Goal: Entertainment & Leisure: Browse casually

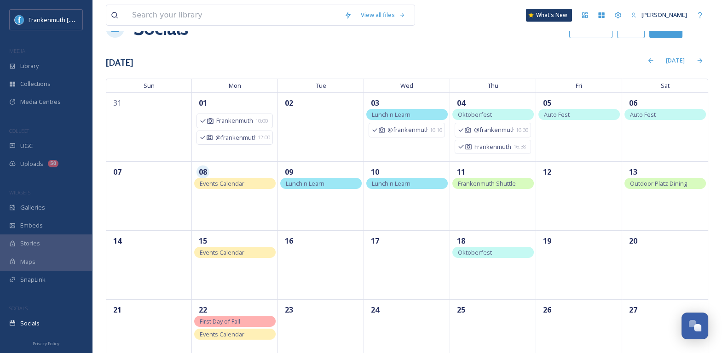
scroll to position [31, 0]
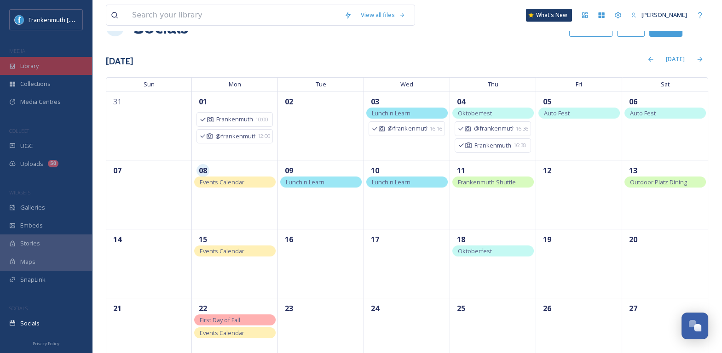
click at [68, 63] on div "Library" at bounding box center [46, 66] width 92 height 18
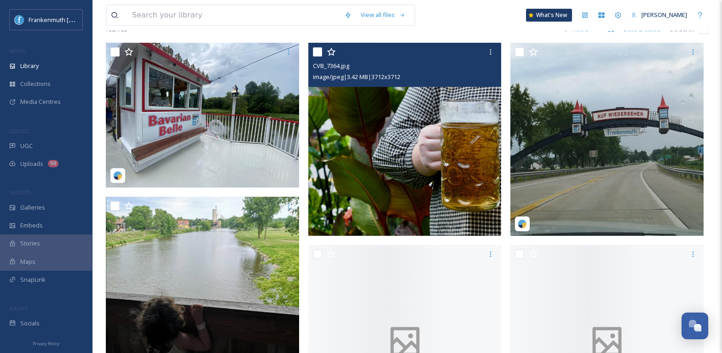
scroll to position [184, 0]
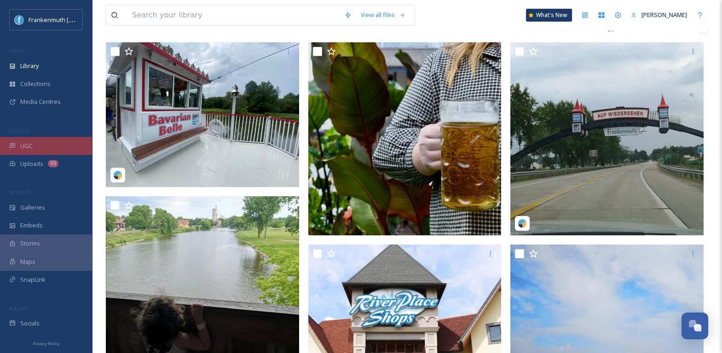
click at [51, 146] on div "UGC" at bounding box center [46, 146] width 92 height 18
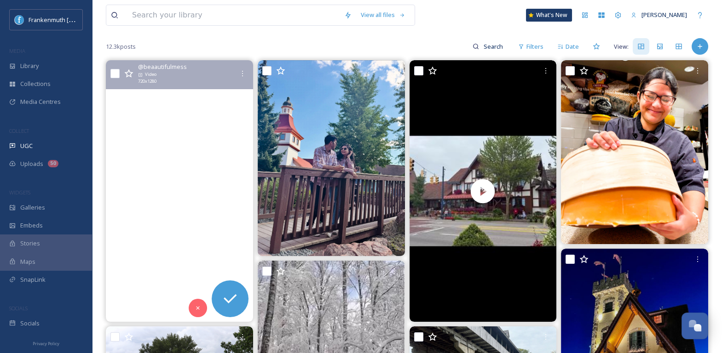
scroll to position [82, 0]
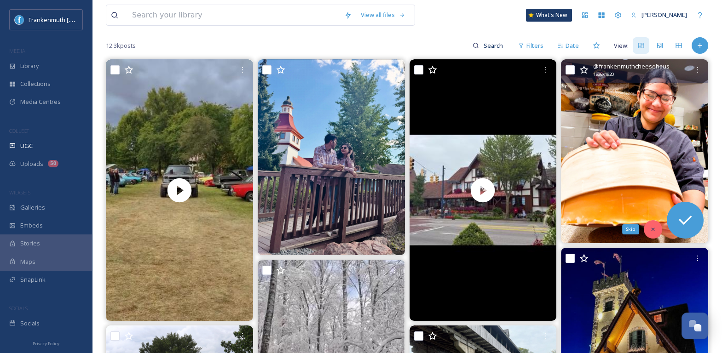
click at [651, 230] on icon at bounding box center [653, 229] width 6 height 6
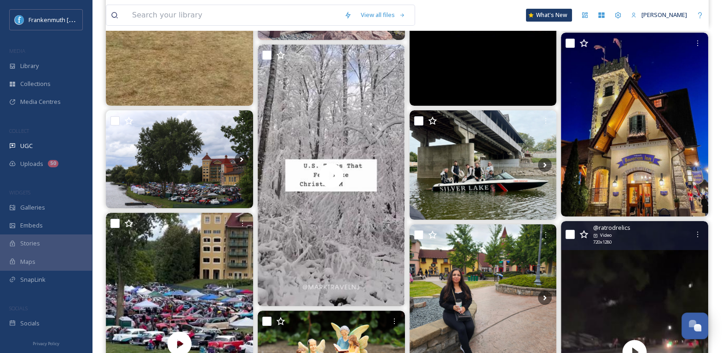
scroll to position [298, 0]
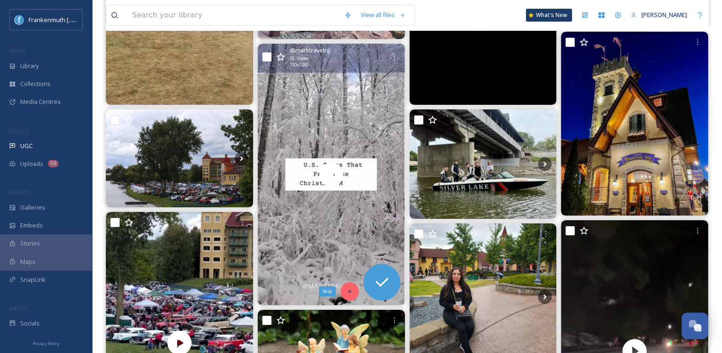
click at [348, 291] on icon at bounding box center [349, 291] width 3 height 3
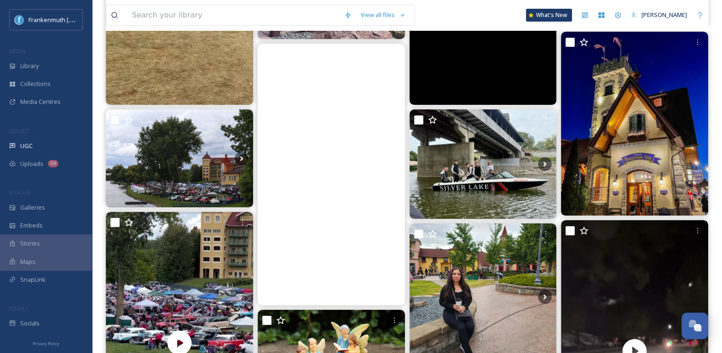
scroll to position [466, 0]
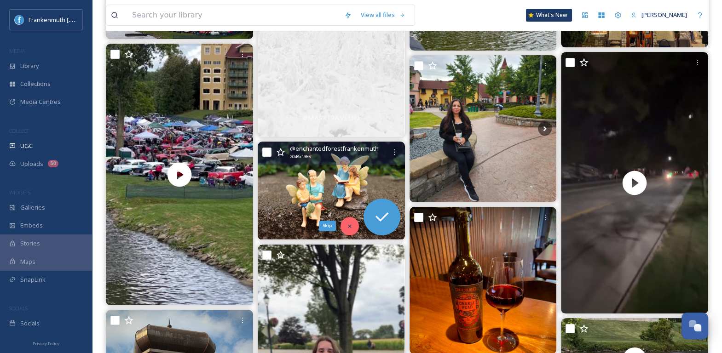
click at [351, 225] on icon at bounding box center [349, 226] width 6 height 6
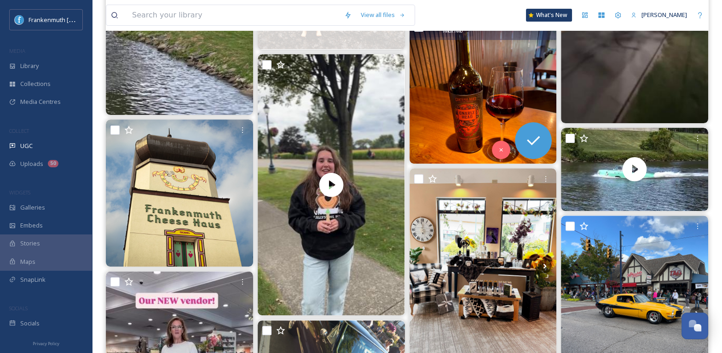
scroll to position [658, 0]
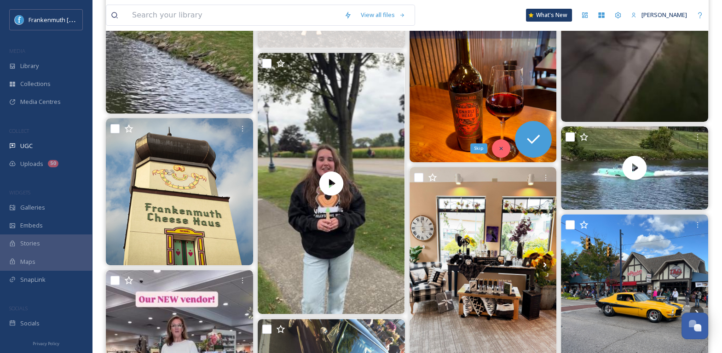
click at [498, 148] on icon at bounding box center [501, 148] width 6 height 6
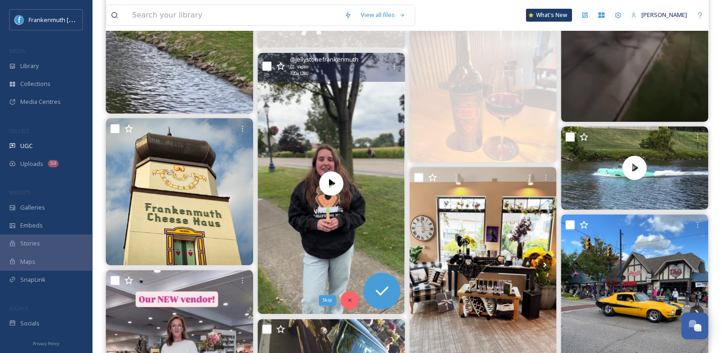
click at [351, 303] on div "Skip" at bounding box center [349, 300] width 18 height 18
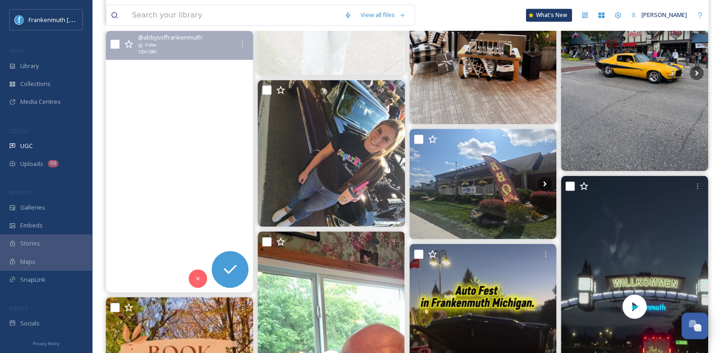
scroll to position [898, 0]
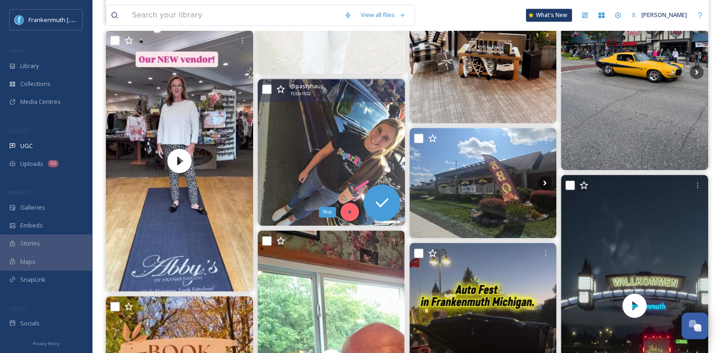
click at [345, 213] on div "Skip" at bounding box center [349, 212] width 18 height 18
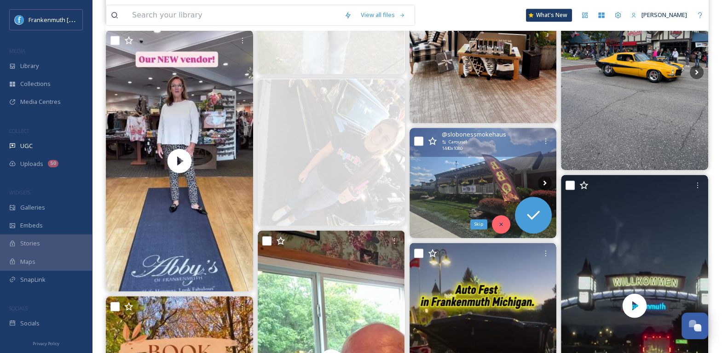
click at [501, 223] on icon at bounding box center [501, 224] width 6 height 6
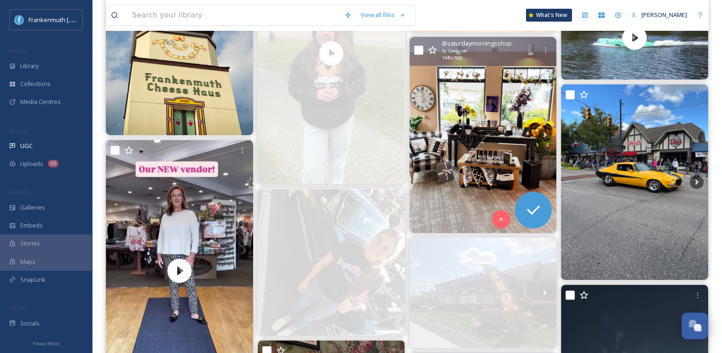
scroll to position [787, 0]
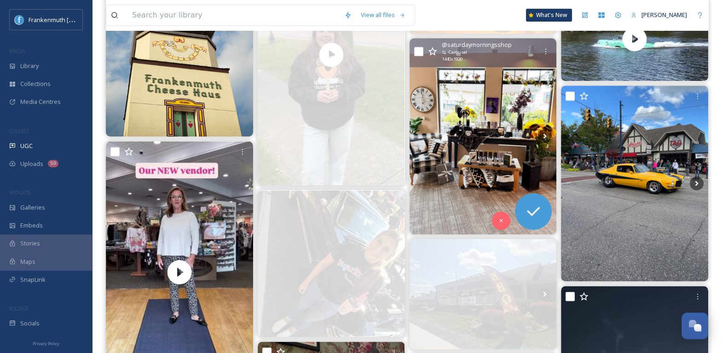
click at [509, 171] on img at bounding box center [482, 136] width 147 height 196
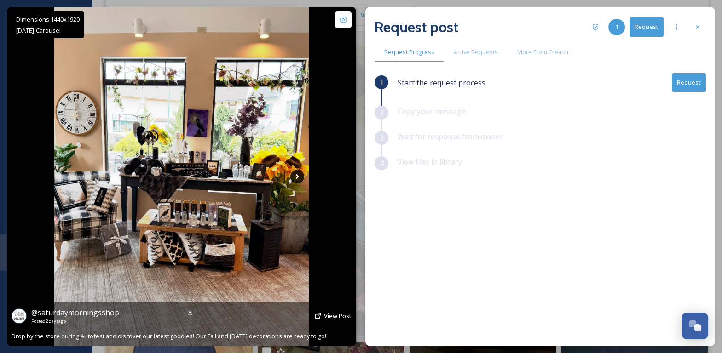
click at [296, 173] on icon at bounding box center [297, 177] width 14 height 14
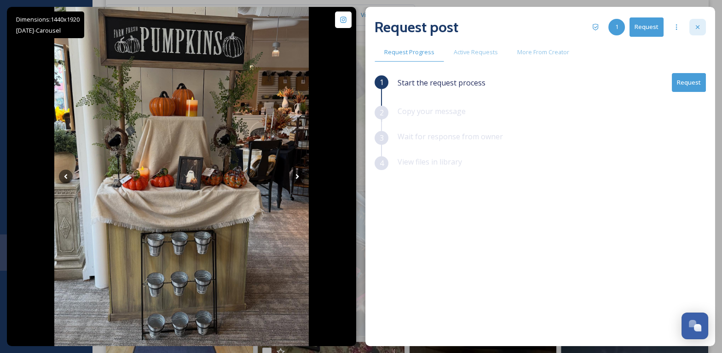
click at [696, 34] on div at bounding box center [697, 27] width 17 height 17
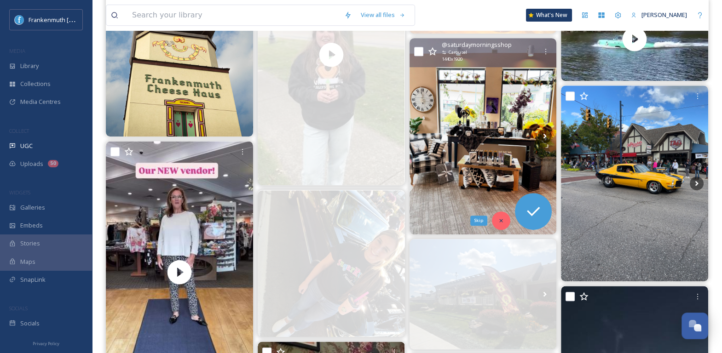
click at [496, 223] on div "Skip" at bounding box center [501, 221] width 18 height 18
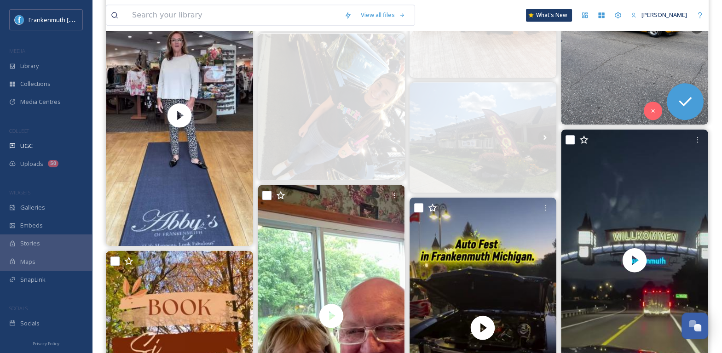
scroll to position [946, 0]
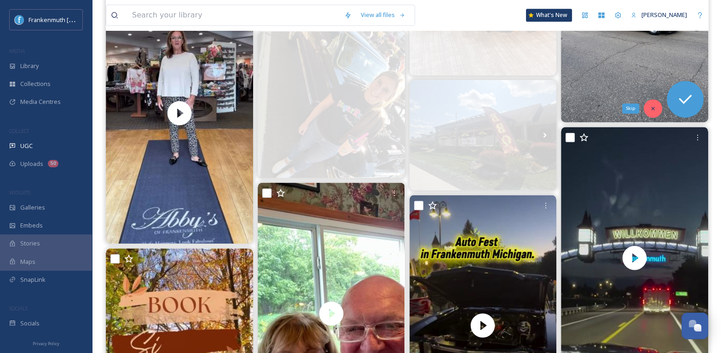
click at [655, 101] on div "Skip" at bounding box center [653, 108] width 18 height 18
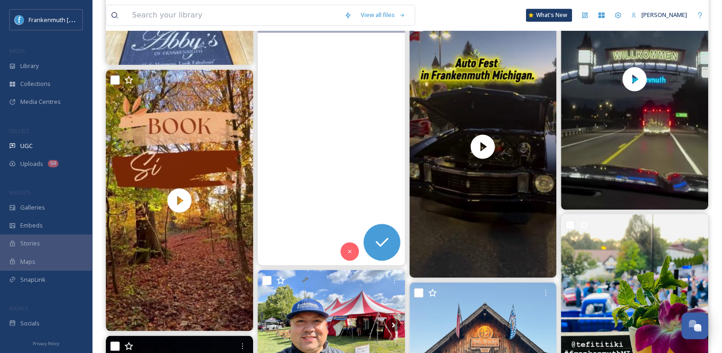
scroll to position [1126, 0]
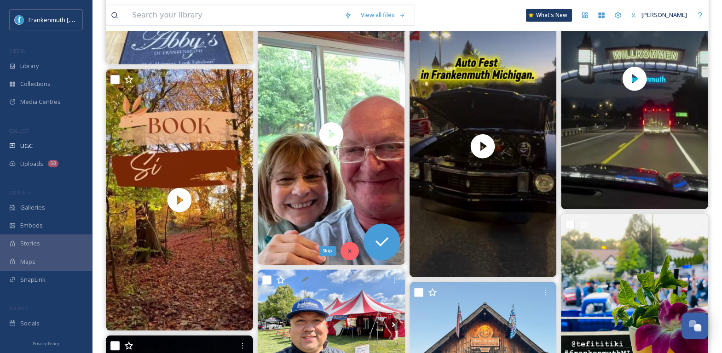
click at [347, 250] on icon at bounding box center [349, 251] width 6 height 6
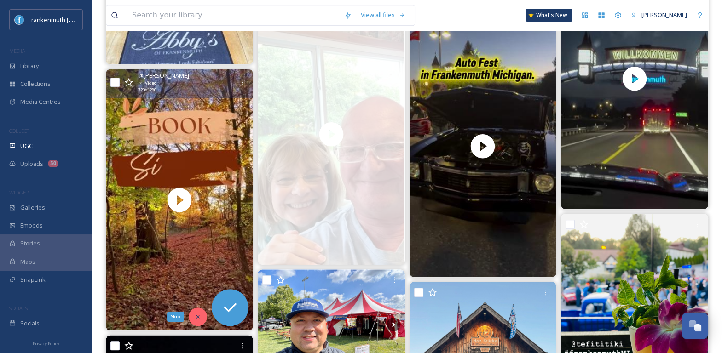
click at [199, 317] on icon at bounding box center [198, 317] width 6 height 6
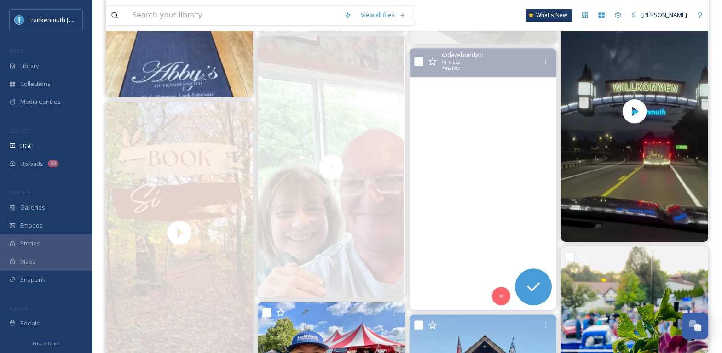
scroll to position [1093, 0]
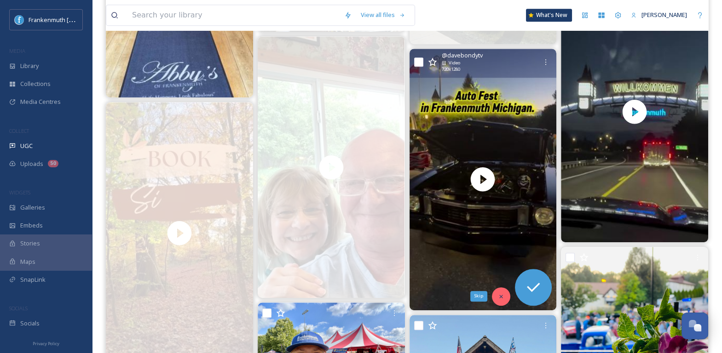
click at [493, 292] on div "Skip" at bounding box center [501, 297] width 18 height 18
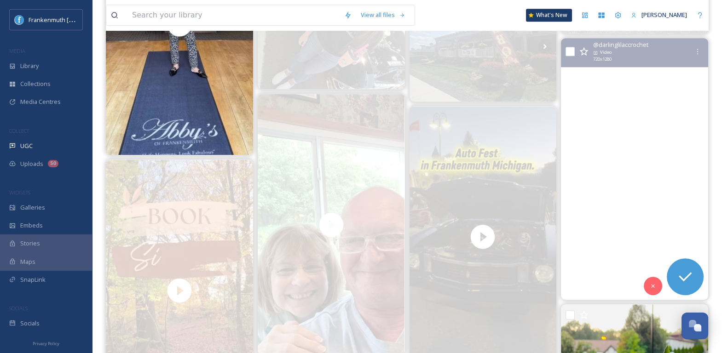
scroll to position [1036, 0]
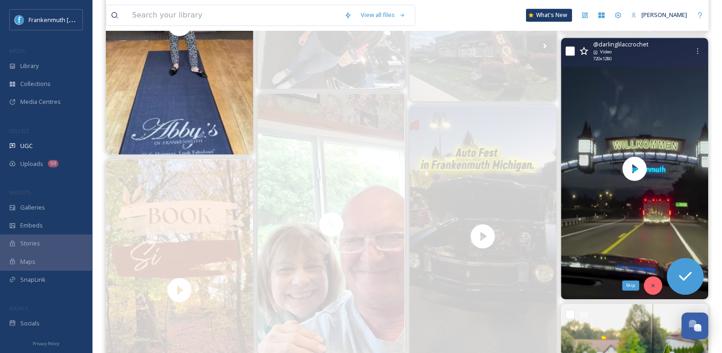
click at [654, 284] on icon at bounding box center [653, 285] width 6 height 6
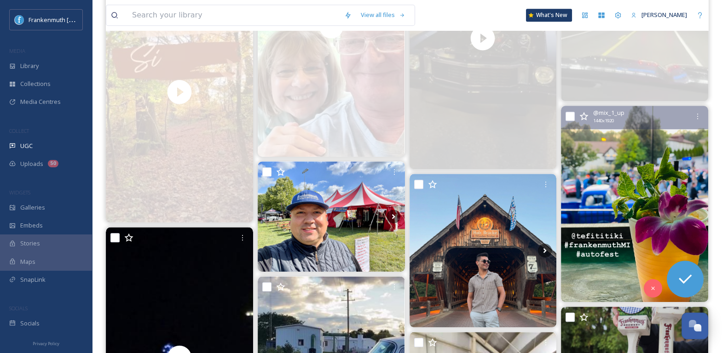
scroll to position [1239, 0]
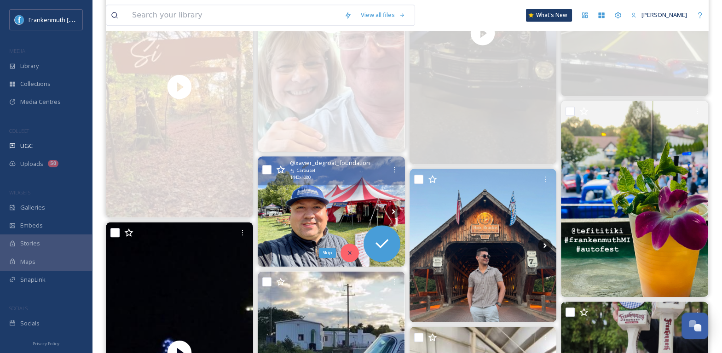
click at [343, 255] on div "Skip" at bounding box center [349, 253] width 18 height 18
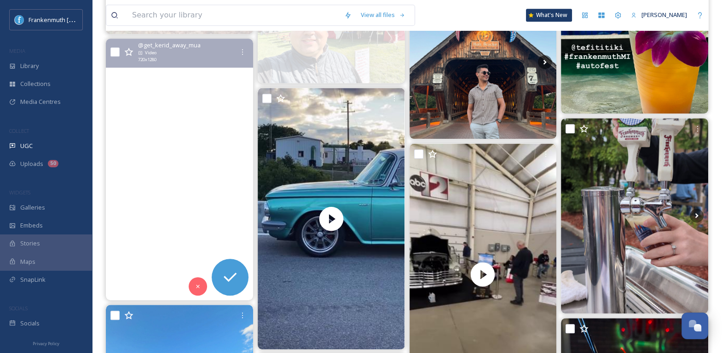
scroll to position [1423, 0]
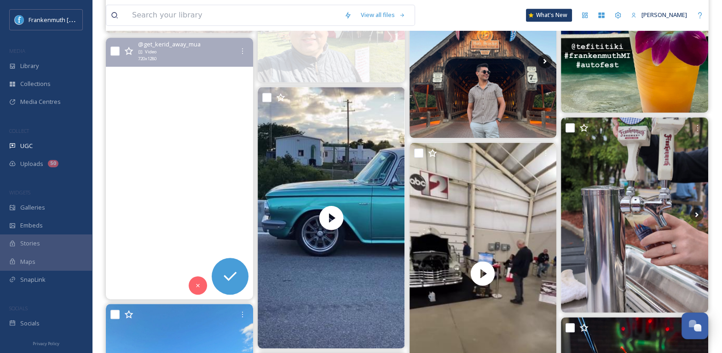
click at [192, 196] on video "Check out this proposal that happened at the end of the drone light show at fra…" at bounding box center [179, 169] width 147 height 262
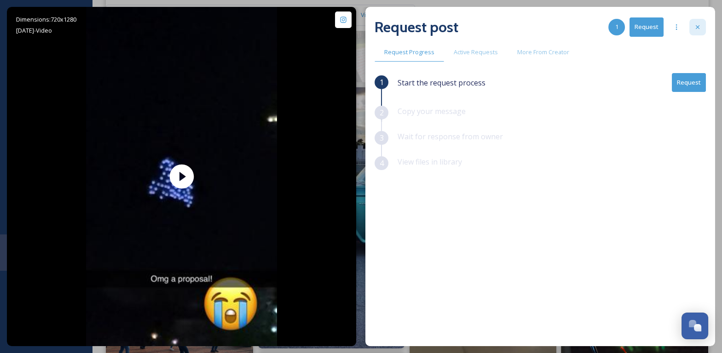
click at [699, 22] on div at bounding box center [697, 27] width 17 height 17
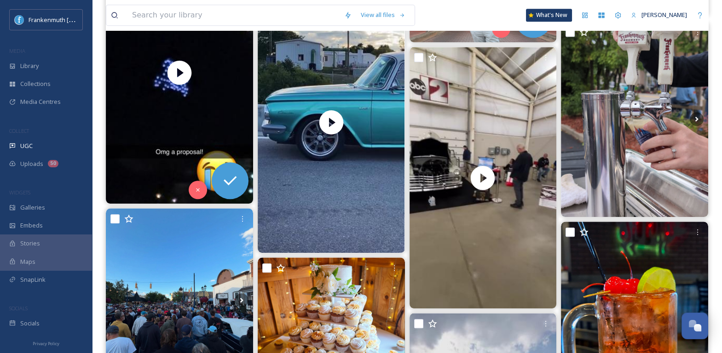
scroll to position [1521, 0]
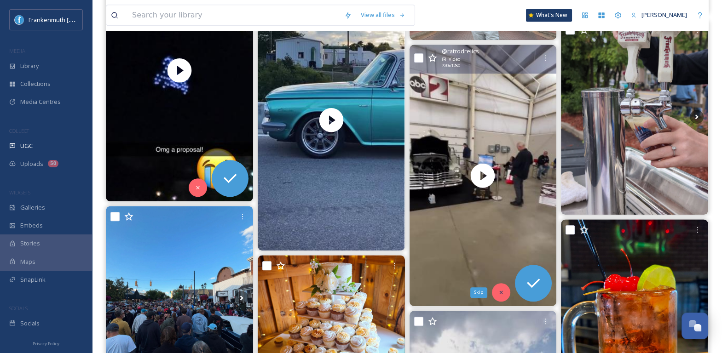
click at [501, 288] on div "Skip" at bounding box center [501, 292] width 18 height 18
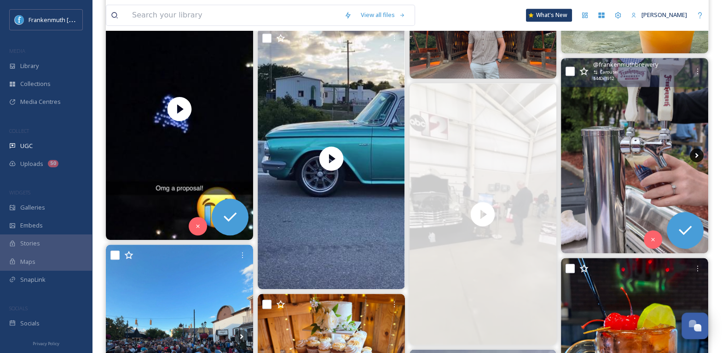
scroll to position [1478, 0]
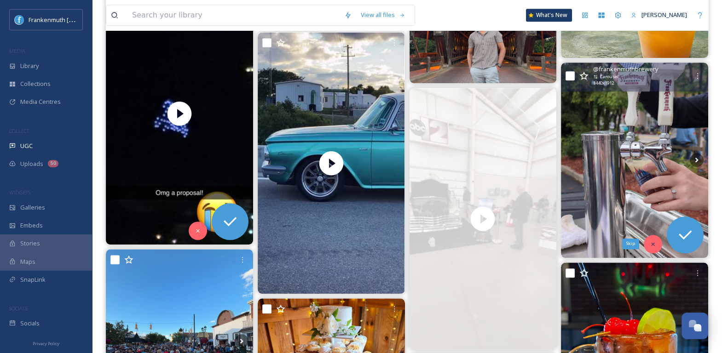
click at [657, 241] on div "Skip" at bounding box center [653, 244] width 18 height 18
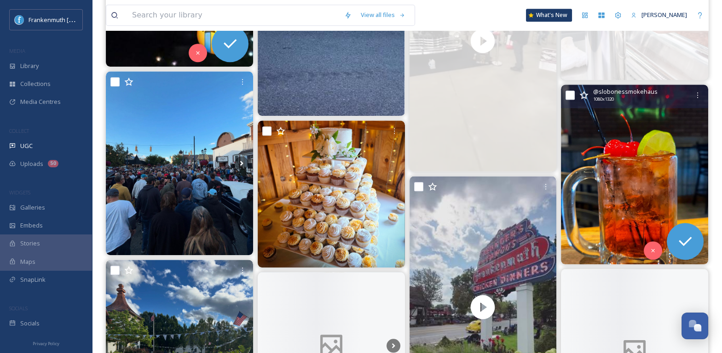
scroll to position [1675, 0]
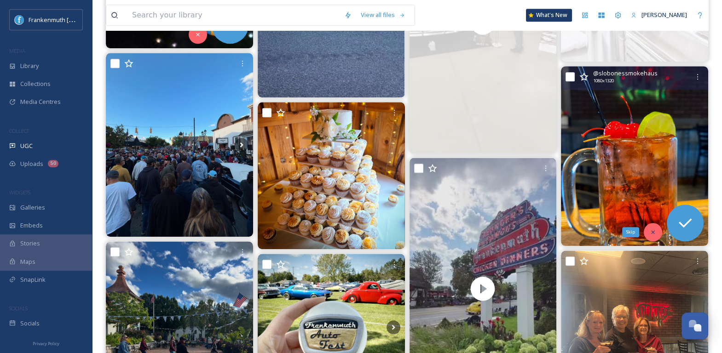
click at [659, 229] on div "Skip" at bounding box center [653, 232] width 18 height 18
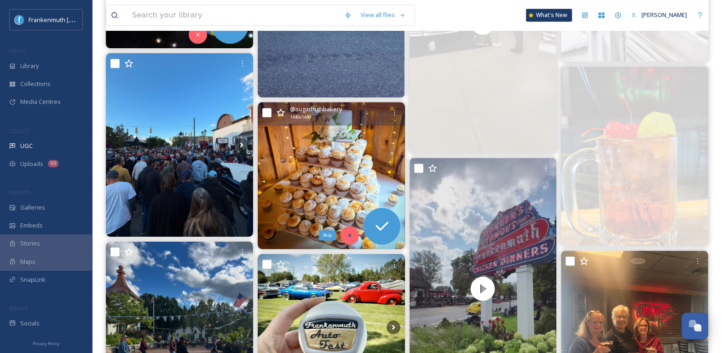
click at [346, 231] on div "Skip" at bounding box center [349, 235] width 18 height 18
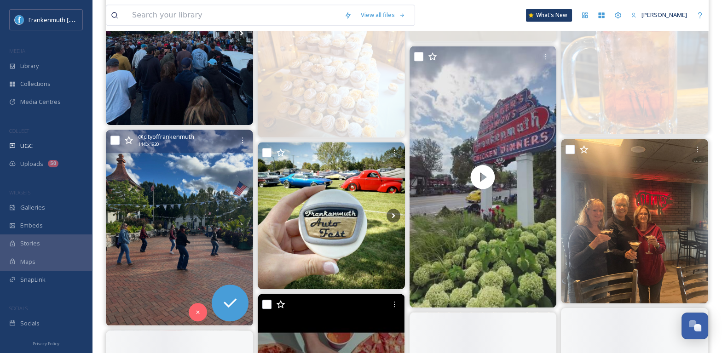
scroll to position [1811, 0]
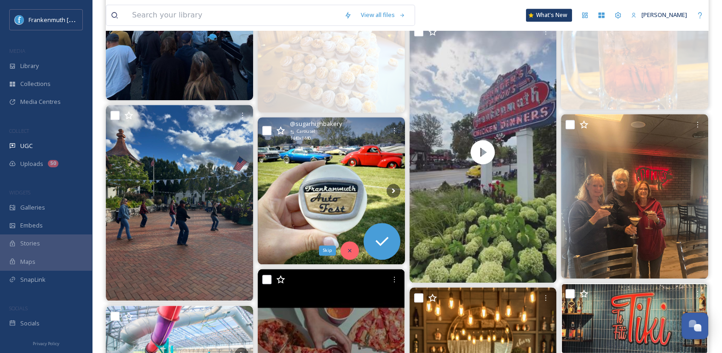
click at [352, 248] on icon at bounding box center [349, 251] width 6 height 6
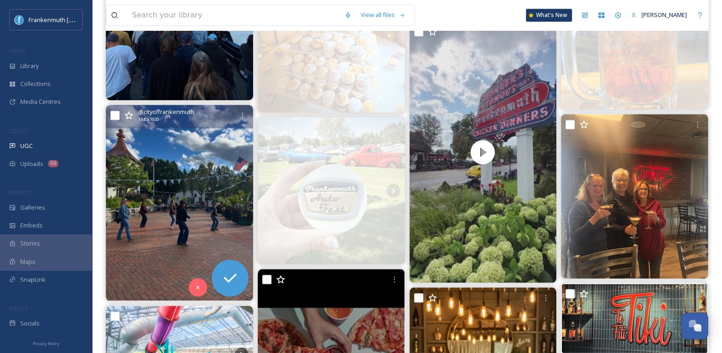
scroll to position [1951, 0]
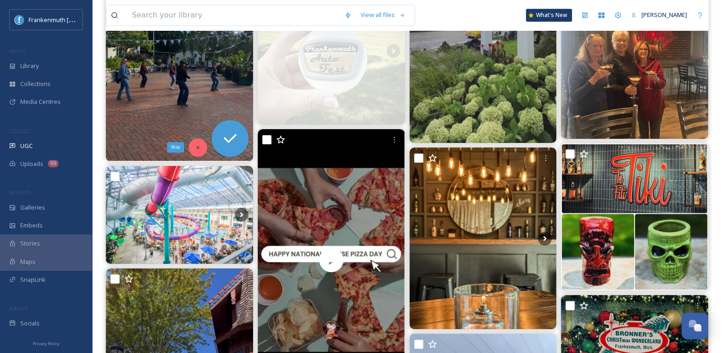
click at [198, 142] on div "Skip" at bounding box center [198, 147] width 18 height 18
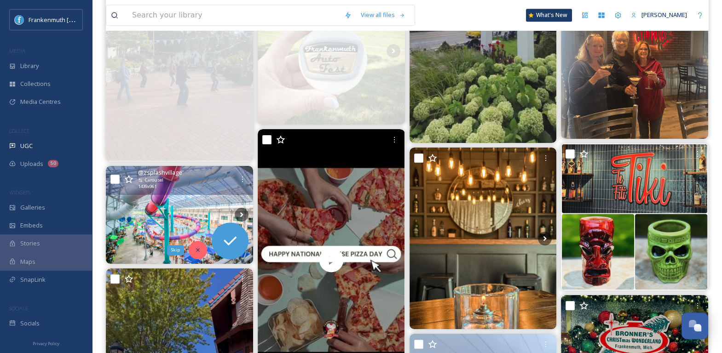
click at [196, 253] on div "Skip" at bounding box center [198, 250] width 18 height 18
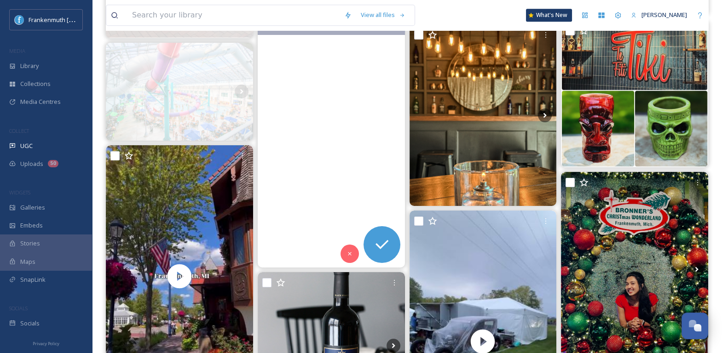
scroll to position [2075, 0]
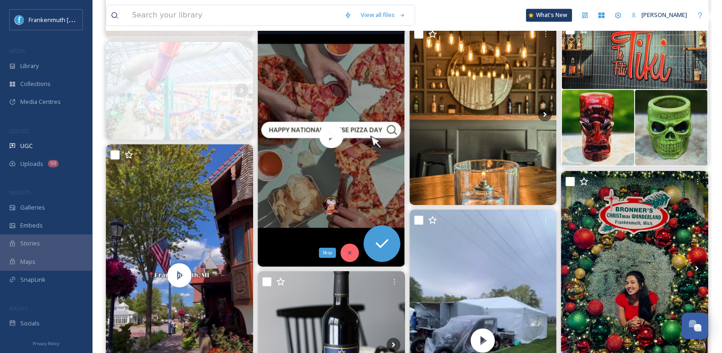
click at [355, 252] on div "Skip" at bounding box center [349, 253] width 18 height 18
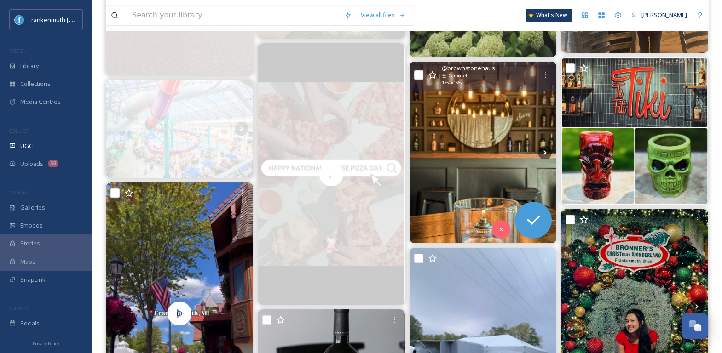
scroll to position [2039, 0]
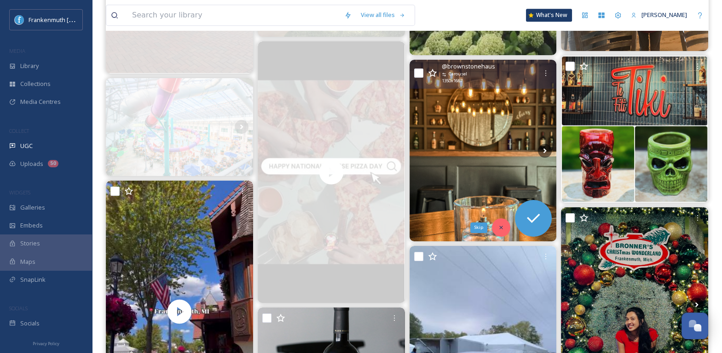
click at [504, 230] on div "Skip" at bounding box center [501, 228] width 18 height 18
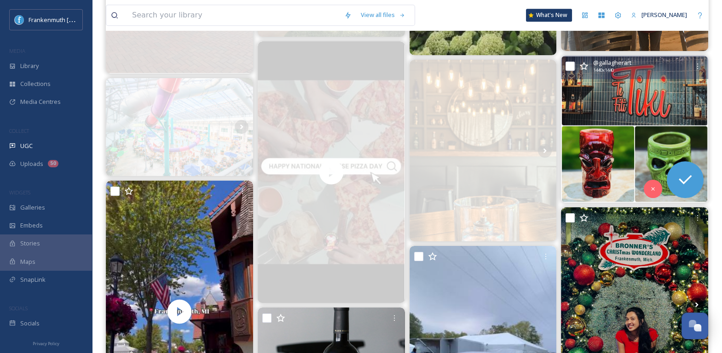
click at [669, 153] on img at bounding box center [634, 129] width 147 height 147
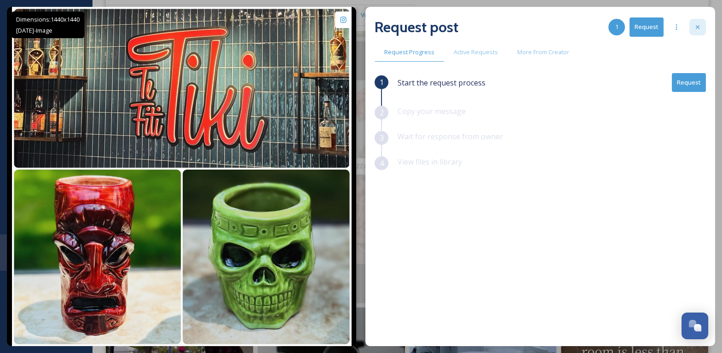
click at [698, 25] on icon at bounding box center [697, 26] width 7 height 7
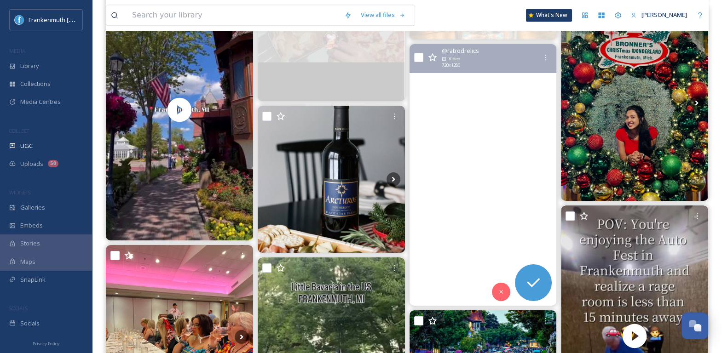
scroll to position [2275, 0]
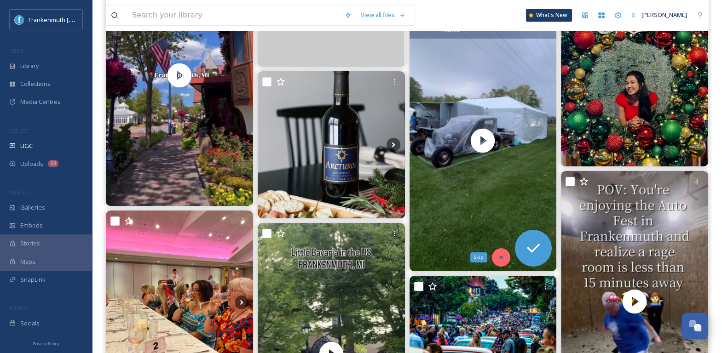
click at [505, 259] on div "Skip" at bounding box center [501, 257] width 18 height 18
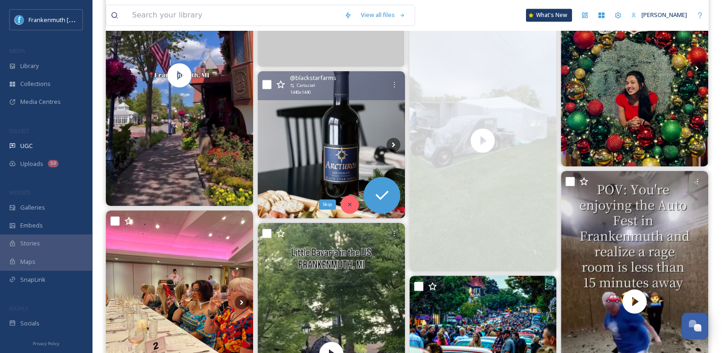
click at [345, 204] on div "Skip" at bounding box center [349, 205] width 18 height 18
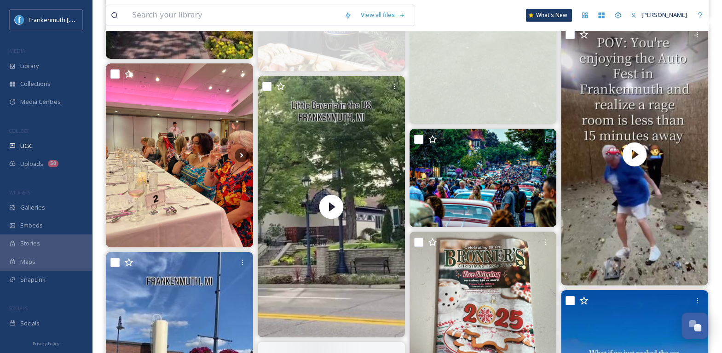
scroll to position [2432, 0]
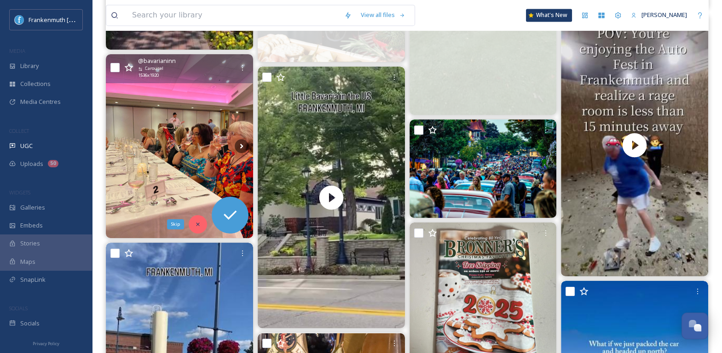
click at [199, 222] on icon at bounding box center [198, 224] width 6 height 6
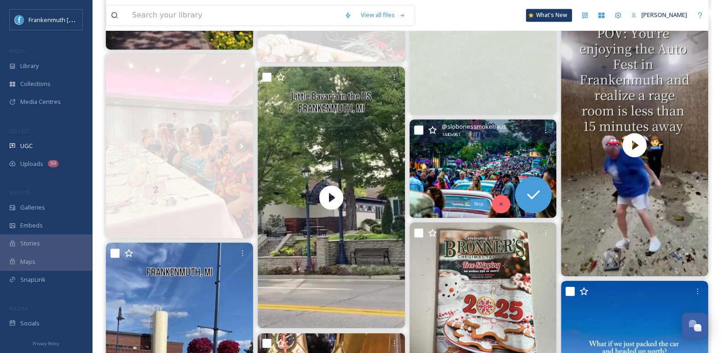
click at [501, 204] on icon at bounding box center [501, 203] width 3 height 3
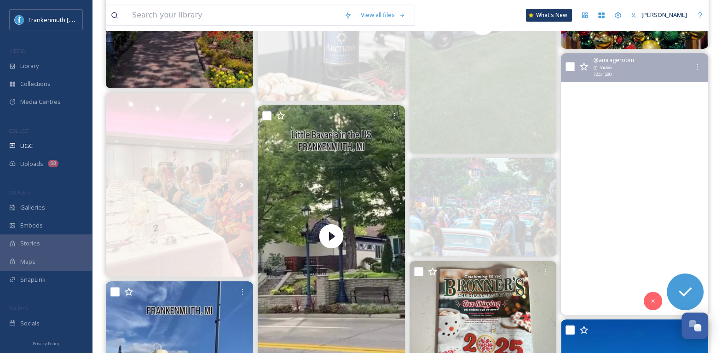
scroll to position [2391, 0]
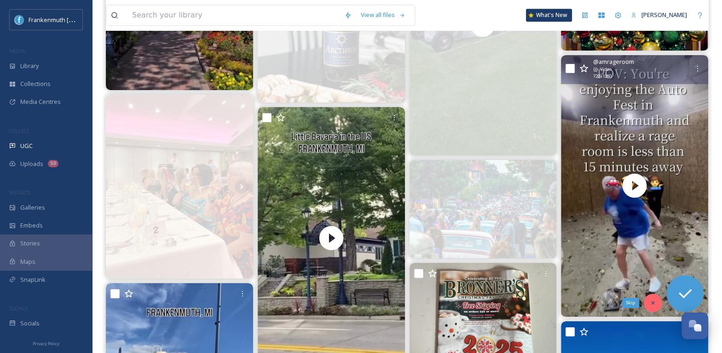
click at [651, 295] on div "Skip" at bounding box center [653, 303] width 18 height 18
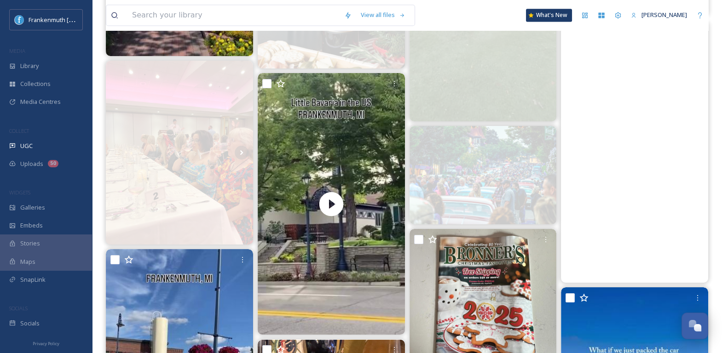
scroll to position [2535, 0]
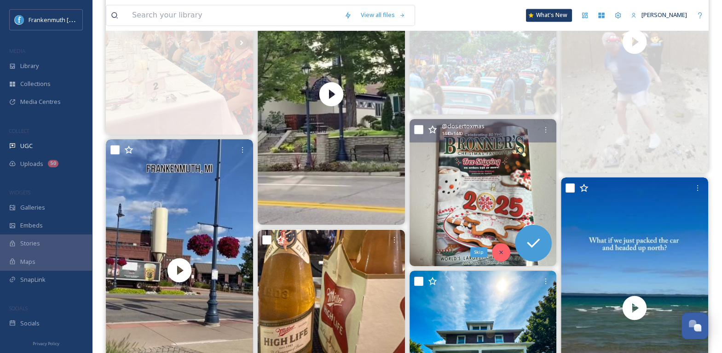
click at [503, 255] on div "Skip" at bounding box center [501, 252] width 18 height 18
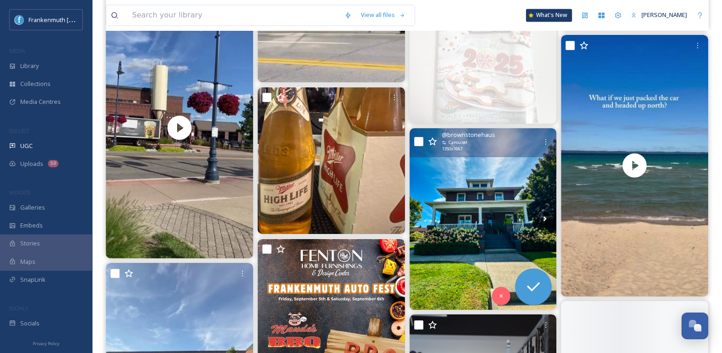
scroll to position [2678, 0]
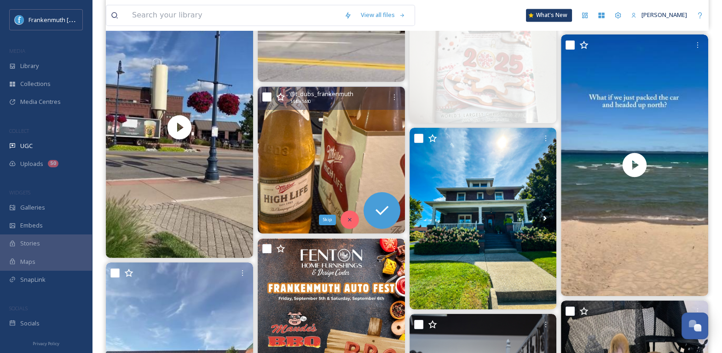
click at [351, 214] on div "Skip" at bounding box center [349, 220] width 18 height 18
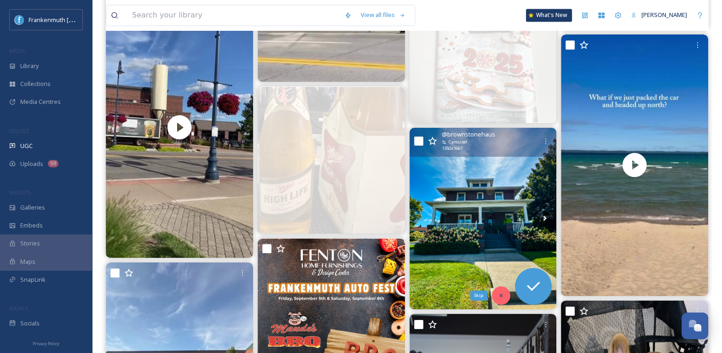
click at [502, 293] on icon at bounding box center [501, 296] width 6 height 6
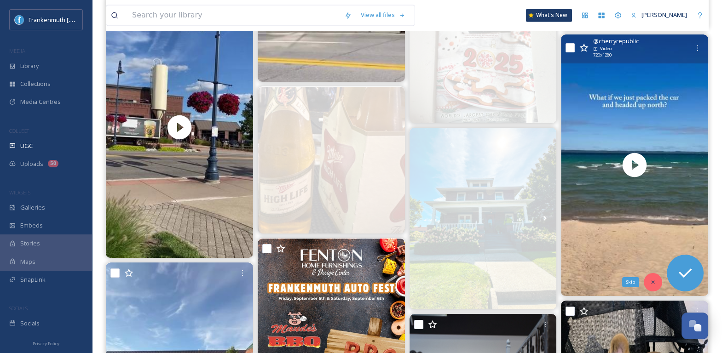
click at [652, 276] on div "Skip" at bounding box center [653, 282] width 18 height 18
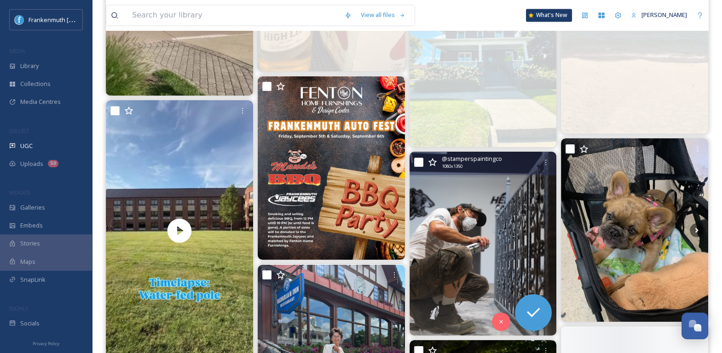
scroll to position [2850, 0]
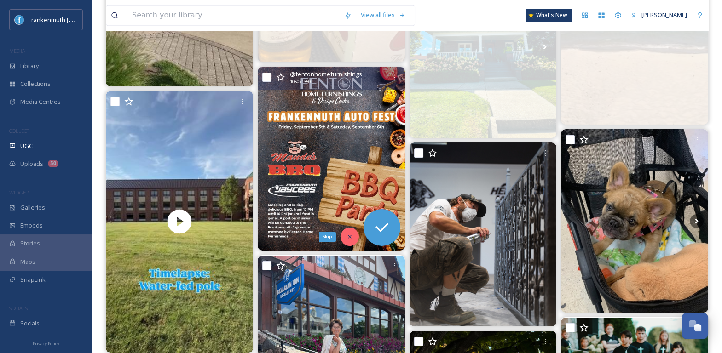
click at [351, 238] on icon at bounding box center [349, 237] width 6 height 6
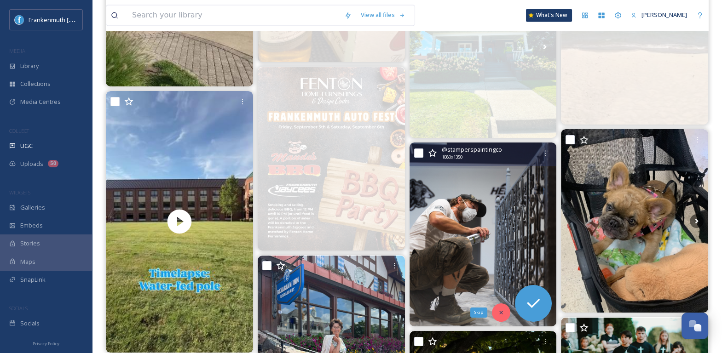
click at [499, 317] on div "Skip" at bounding box center [501, 313] width 18 height 18
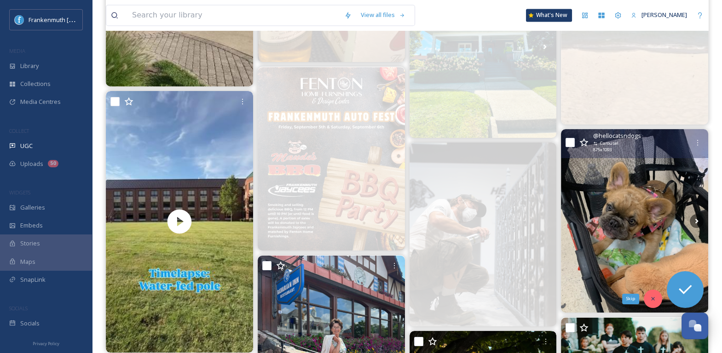
click at [652, 300] on icon at bounding box center [653, 299] width 6 height 6
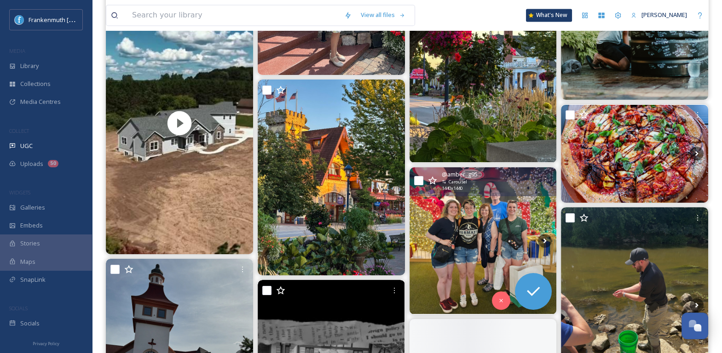
scroll to position [3215, 0]
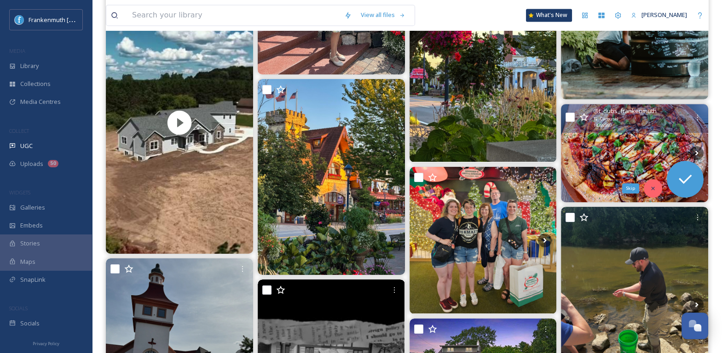
click at [656, 192] on div "Skip" at bounding box center [653, 188] width 18 height 18
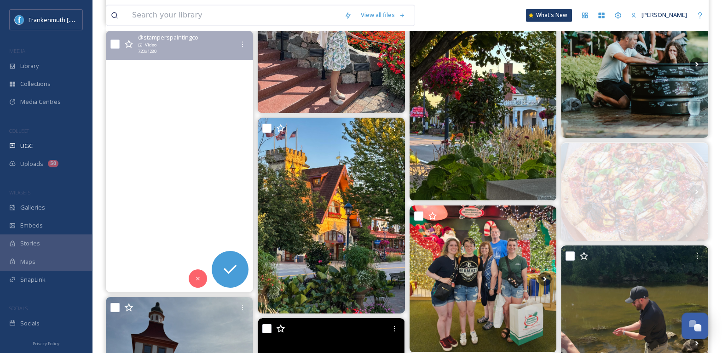
scroll to position [3170, 0]
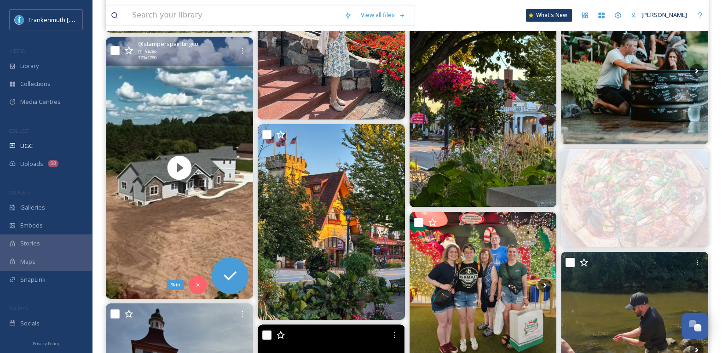
click at [194, 291] on div "Skip" at bounding box center [198, 285] width 18 height 18
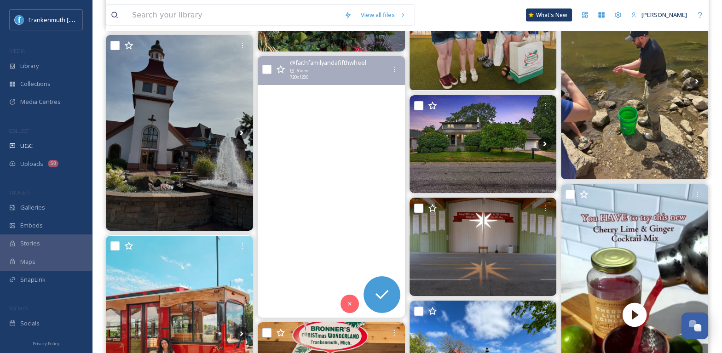
scroll to position [3438, 0]
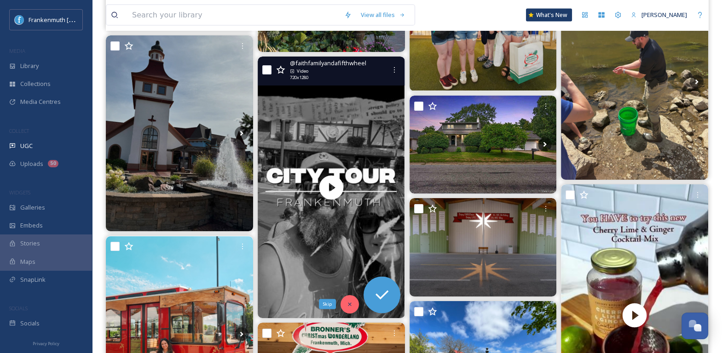
click at [353, 308] on div "Skip" at bounding box center [349, 304] width 18 height 18
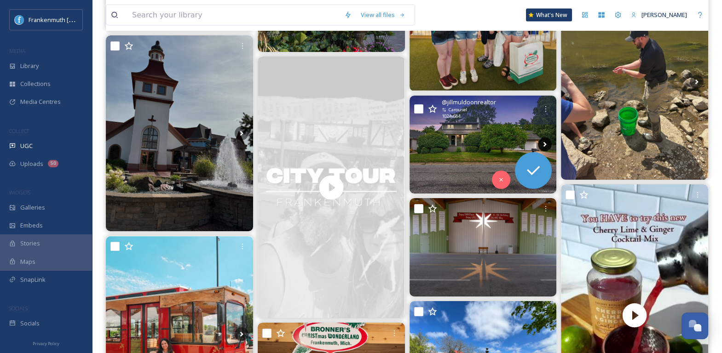
click at [547, 143] on icon at bounding box center [545, 145] width 14 height 14
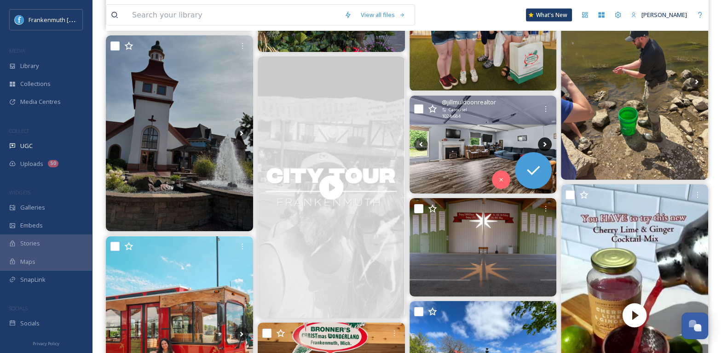
click at [547, 143] on icon at bounding box center [545, 145] width 14 height 14
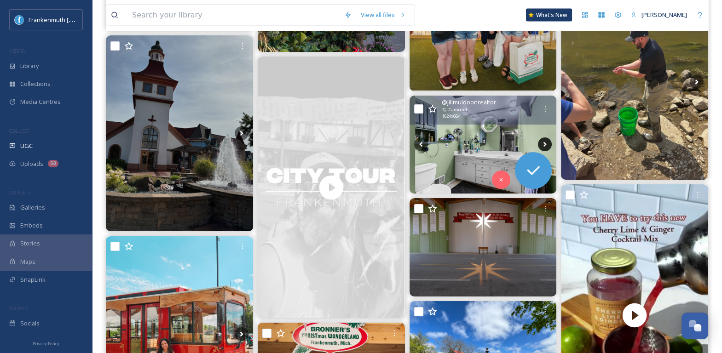
click at [547, 143] on icon at bounding box center [545, 145] width 14 height 14
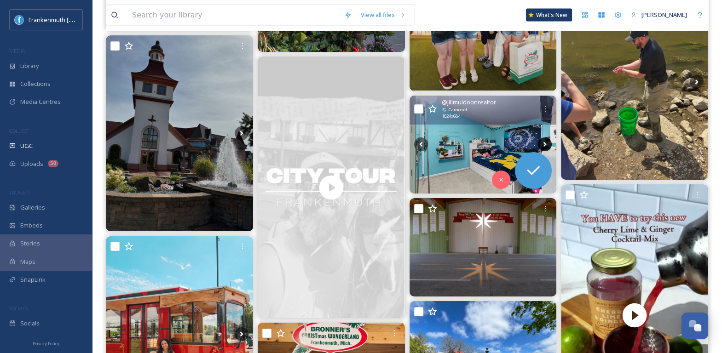
click at [547, 143] on icon at bounding box center [545, 145] width 14 height 14
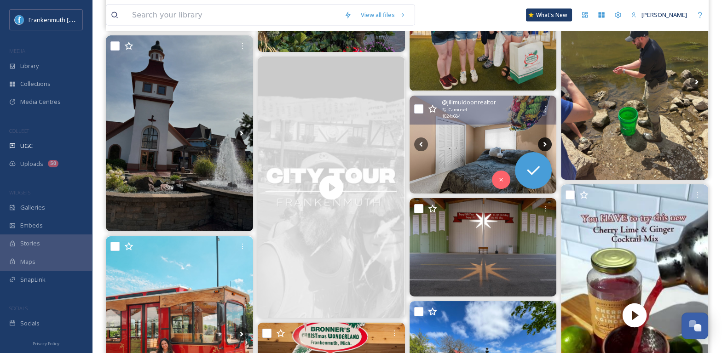
click at [547, 143] on icon at bounding box center [545, 145] width 14 height 14
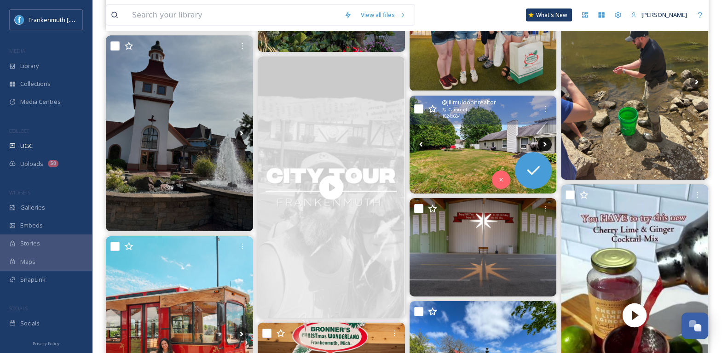
click at [547, 143] on icon at bounding box center [545, 145] width 14 height 14
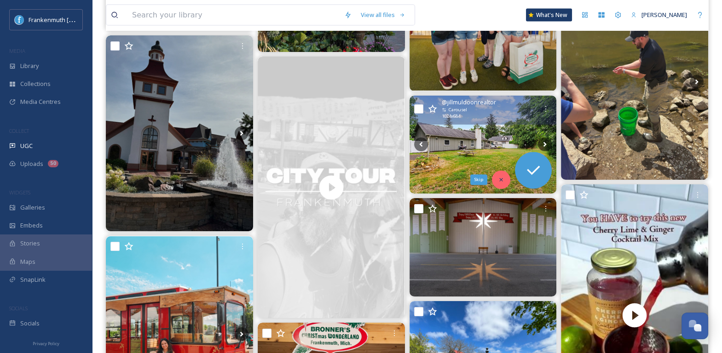
click at [506, 182] on div "Skip" at bounding box center [501, 180] width 18 height 18
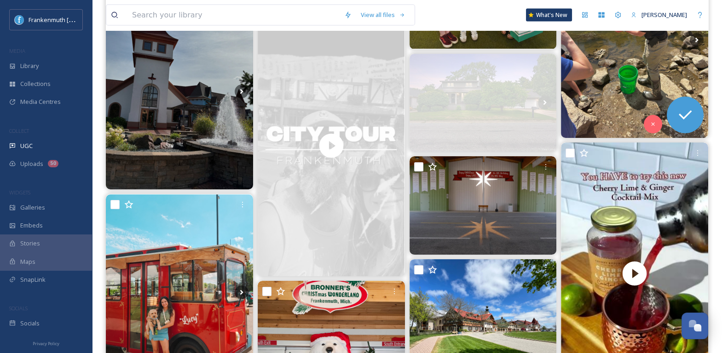
scroll to position [3492, 0]
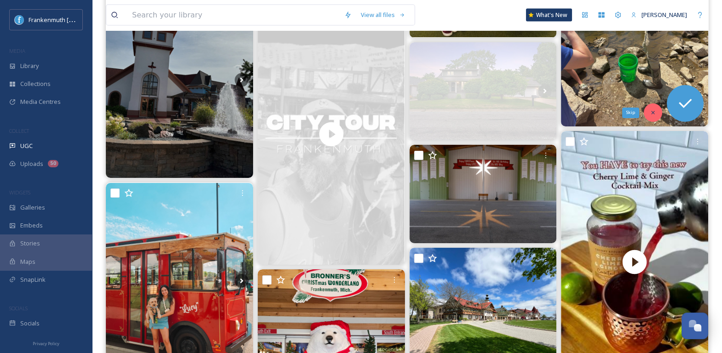
click at [649, 115] on div "Skip" at bounding box center [653, 113] width 18 height 18
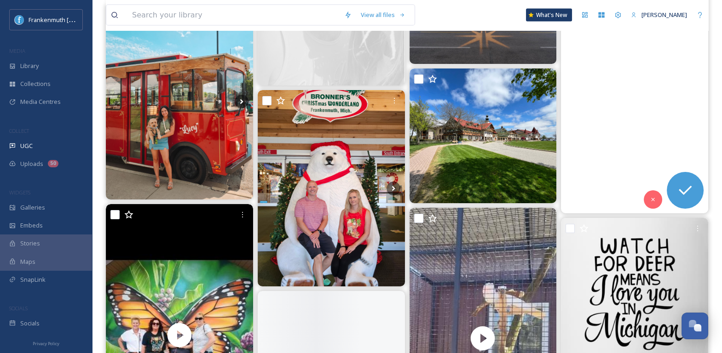
scroll to position [3672, 0]
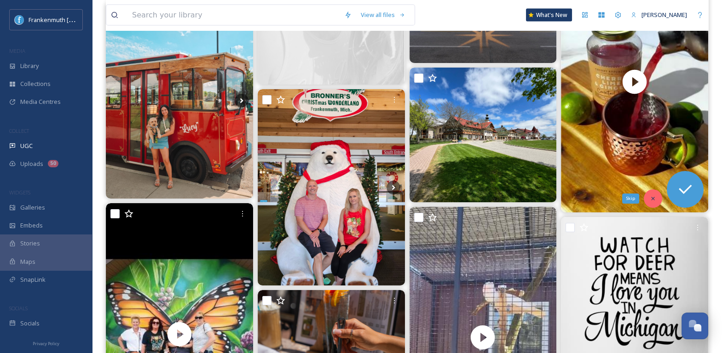
click at [656, 201] on div "Skip" at bounding box center [653, 199] width 18 height 18
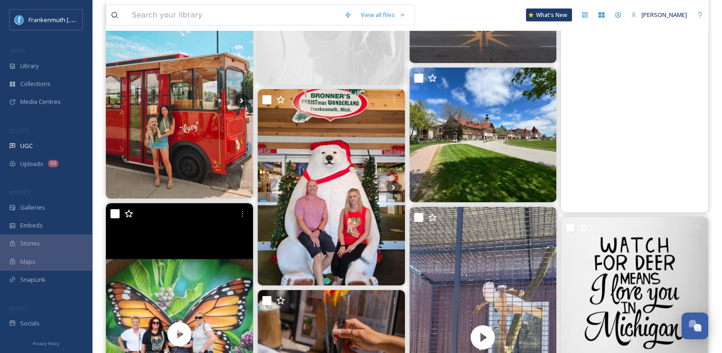
drag, startPoint x: 656, startPoint y: 201, endPoint x: 401, endPoint y: 193, distance: 255.0
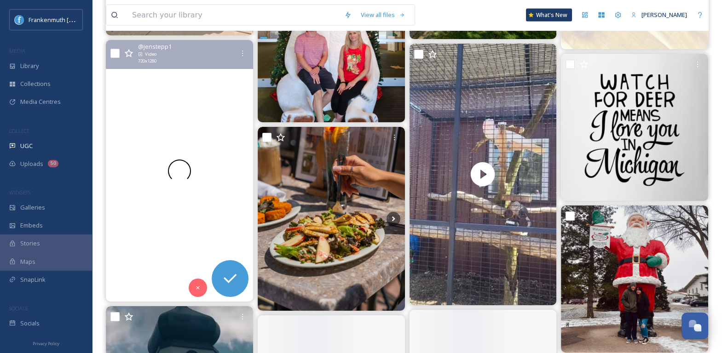
scroll to position [3837, 0]
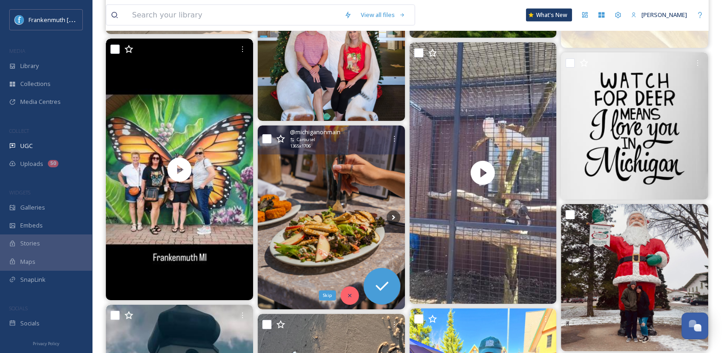
click at [357, 294] on div "Skip" at bounding box center [349, 296] width 18 height 18
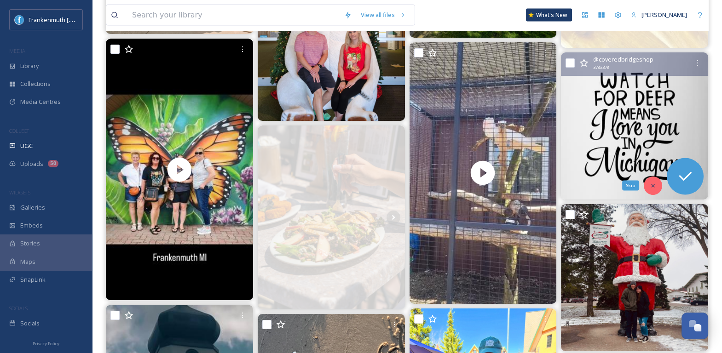
click at [657, 180] on div "Skip" at bounding box center [653, 186] width 18 height 18
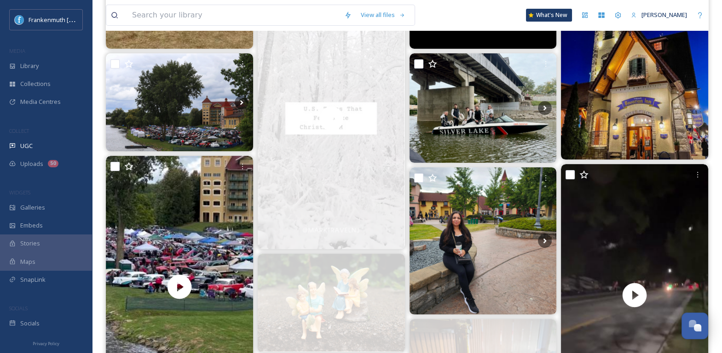
scroll to position [0, 0]
